Goal: Transaction & Acquisition: Download file/media

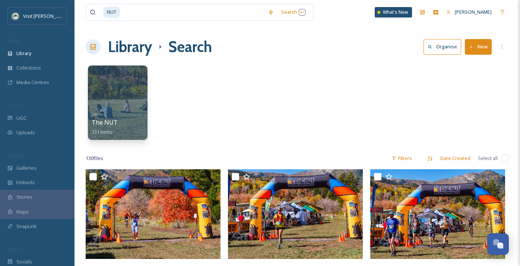
scroll to position [5885, 0]
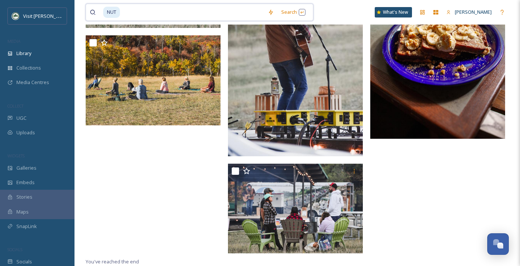
click at [153, 13] on input at bounding box center [192, 12] width 143 height 16
type input "N"
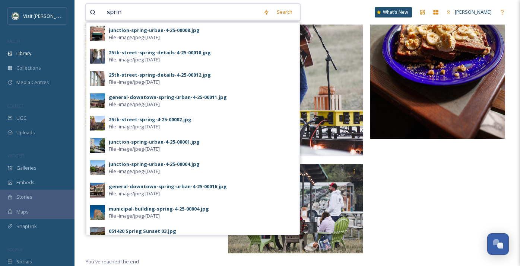
type input "spring"
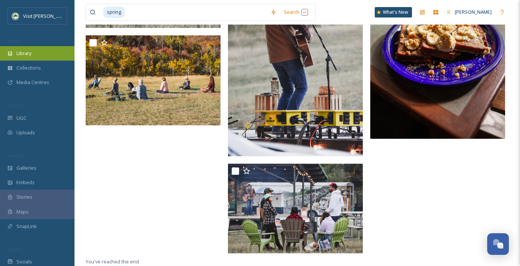
click at [25, 52] on span "Library" at bounding box center [23, 53] width 15 height 7
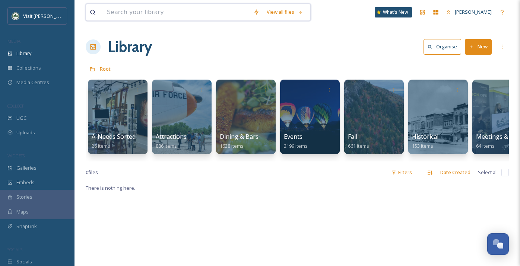
click at [128, 15] on input at bounding box center [176, 12] width 146 height 16
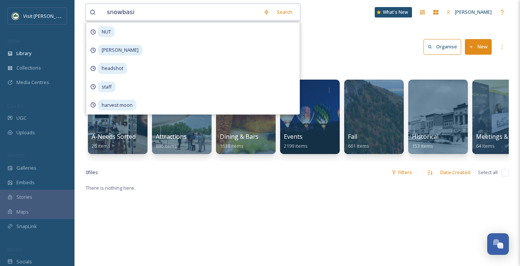
type input "snowbasin"
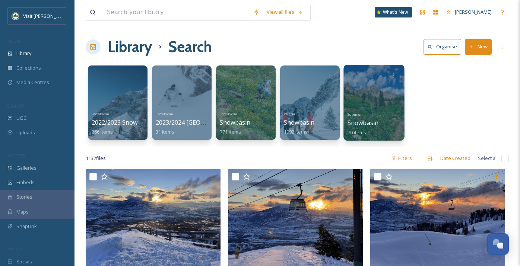
click at [370, 103] on div at bounding box center [373, 103] width 61 height 76
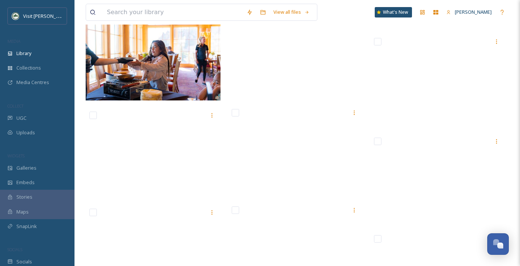
scroll to position [1162, 0]
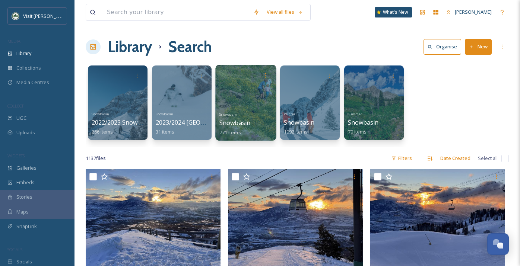
click at [241, 99] on div at bounding box center [245, 103] width 61 height 76
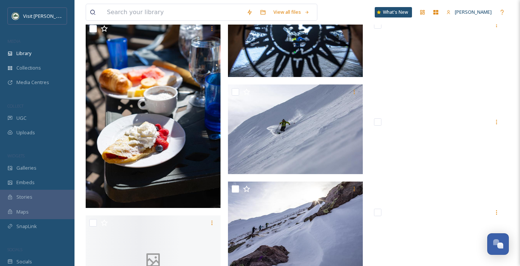
scroll to position [5858, 0]
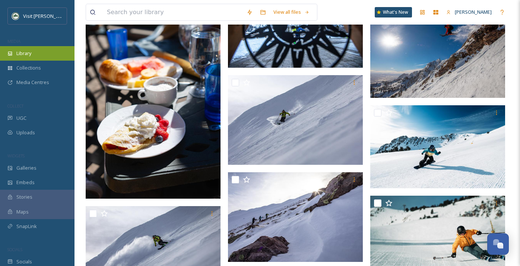
click at [33, 54] on div "Library" at bounding box center [37, 53] width 74 height 15
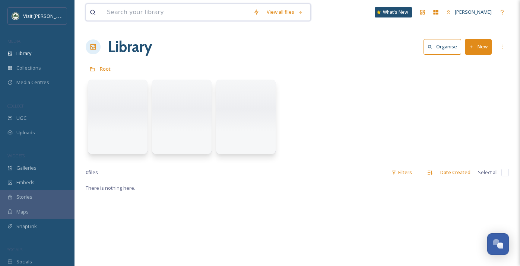
click at [125, 14] on input at bounding box center [176, 12] width 146 height 16
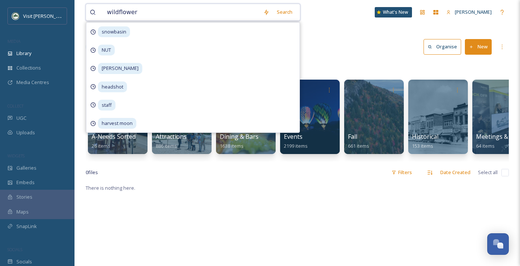
type input "wildflowers"
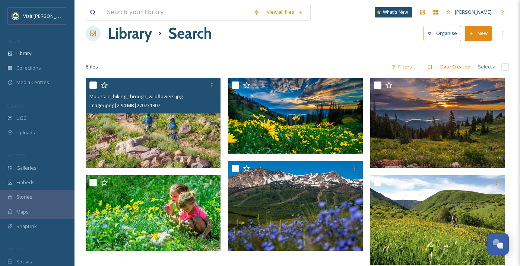
scroll to position [15, 0]
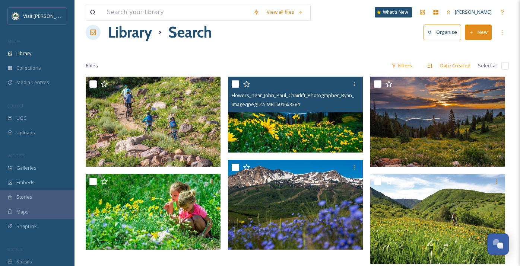
click at [289, 125] on img at bounding box center [295, 115] width 135 height 76
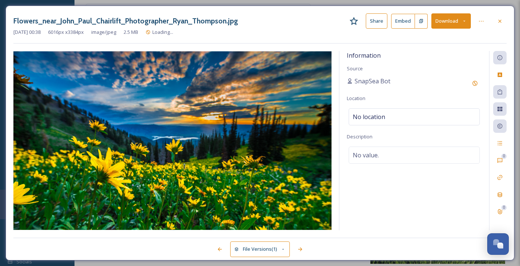
click at [444, 22] on button "Download" at bounding box center [450, 20] width 39 height 15
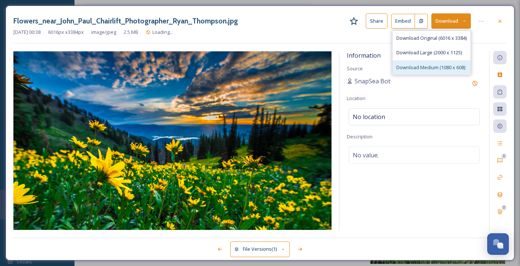
click at [421, 65] on span "Download Medium (1080 x 608)" at bounding box center [430, 67] width 69 height 7
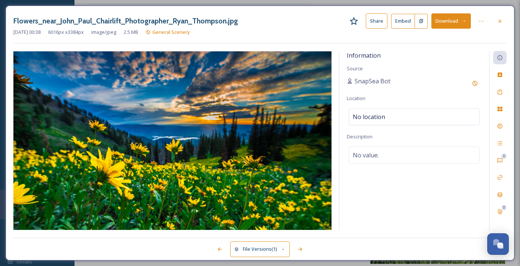
click at [444, 22] on button "Download" at bounding box center [450, 20] width 39 height 15
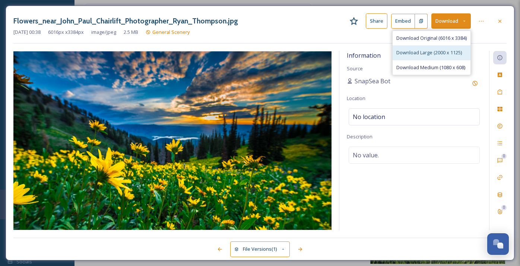
click at [435, 49] on span "Download Large (2000 x 1125)" at bounding box center [428, 52] width 65 height 7
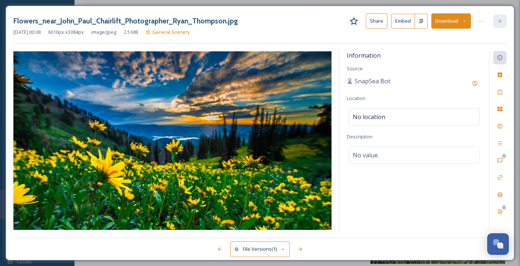
click at [500, 20] on icon at bounding box center [499, 20] width 3 height 3
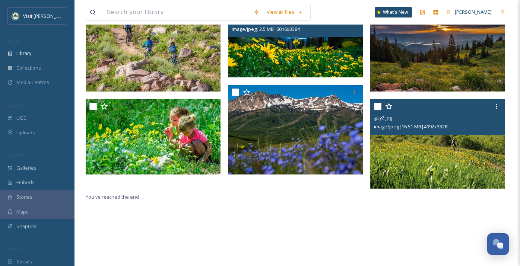
scroll to position [91, 0]
